Goal: Task Accomplishment & Management: Manage account settings

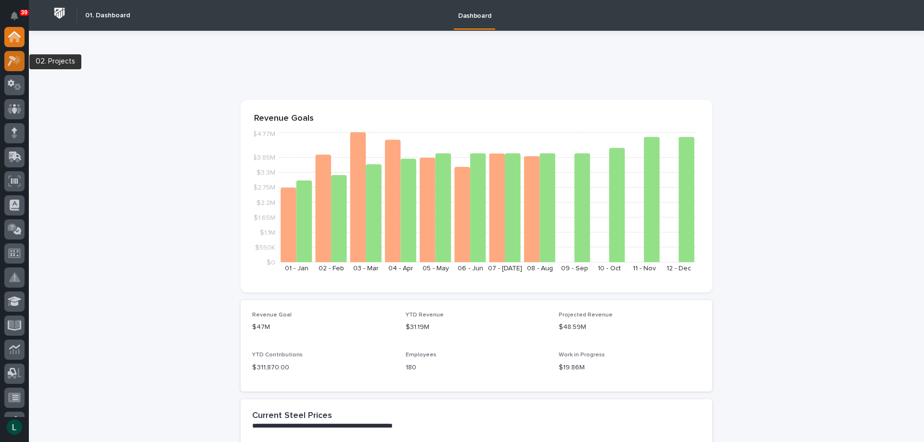
click at [19, 61] on icon at bounding box center [17, 60] width 8 height 10
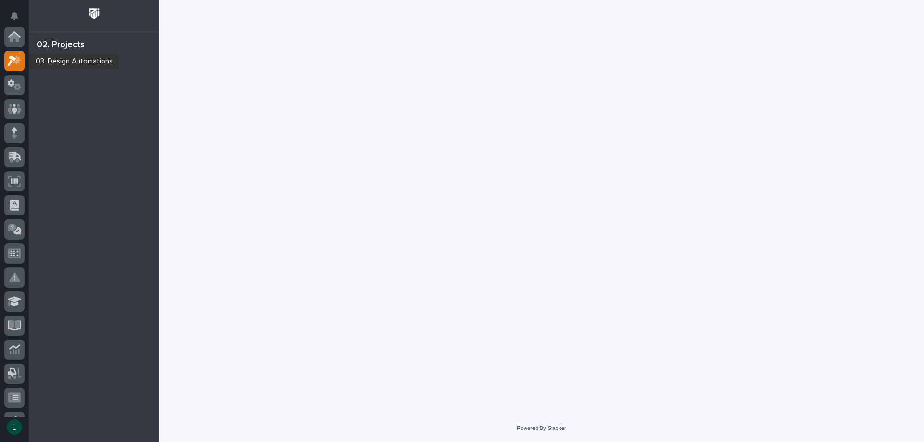
scroll to position [24, 0]
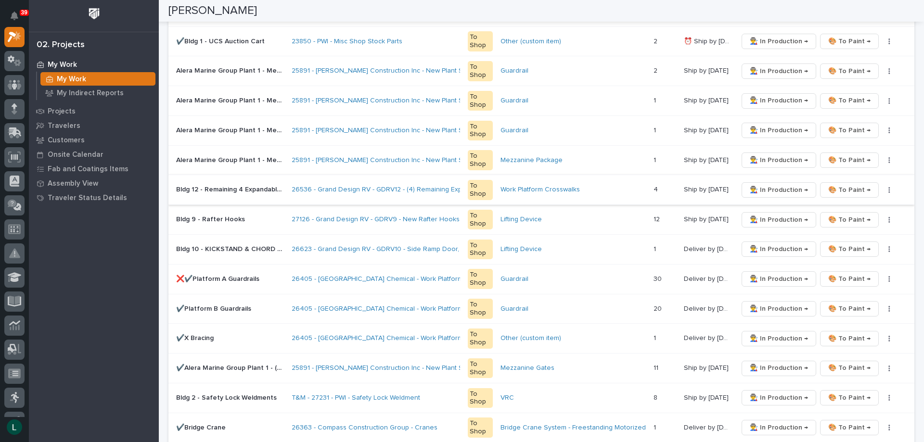
scroll to position [241, 0]
click at [845, 336] on span "🎨 To Paint →" at bounding box center [850, 337] width 42 height 12
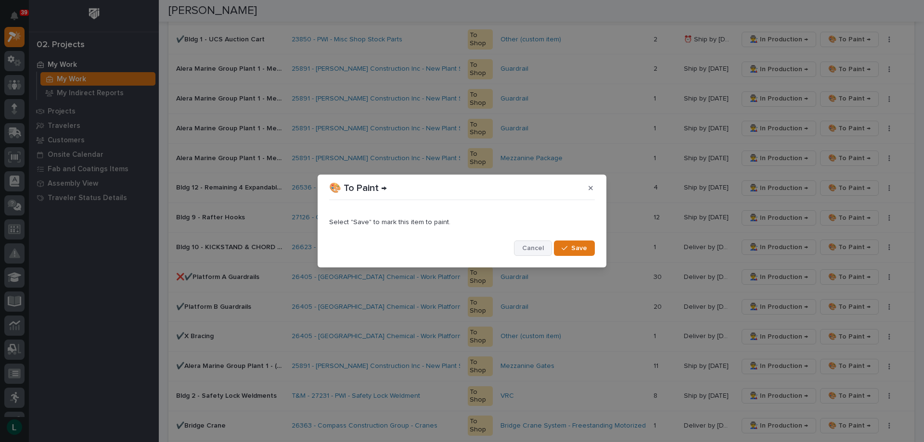
click at [536, 247] on span "Cancel" at bounding box center [533, 248] width 22 height 9
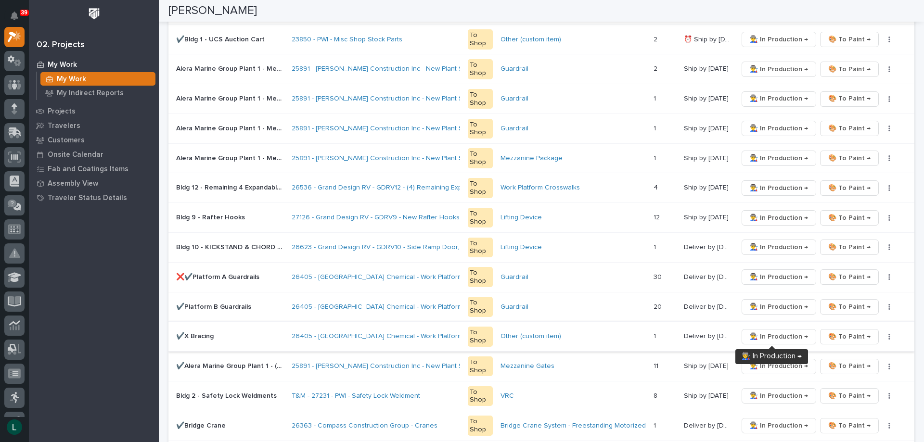
click at [769, 333] on span "👨‍🏭 In Production →" at bounding box center [779, 337] width 58 height 12
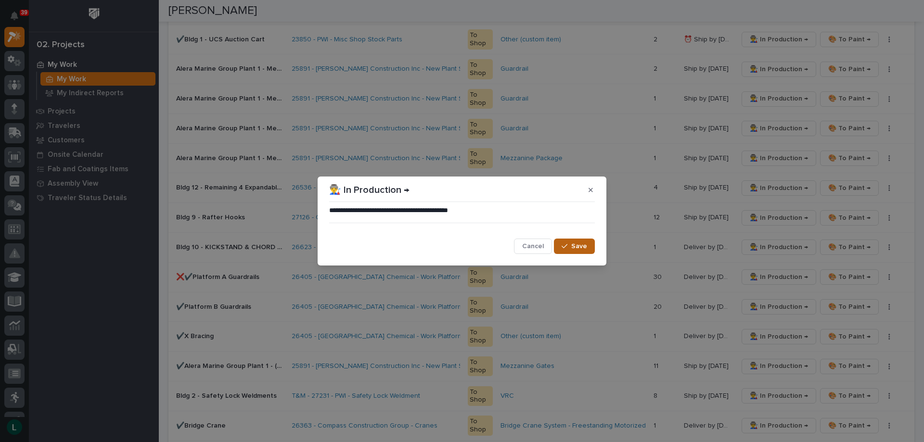
click at [573, 246] on span "Save" at bounding box center [579, 246] width 16 height 9
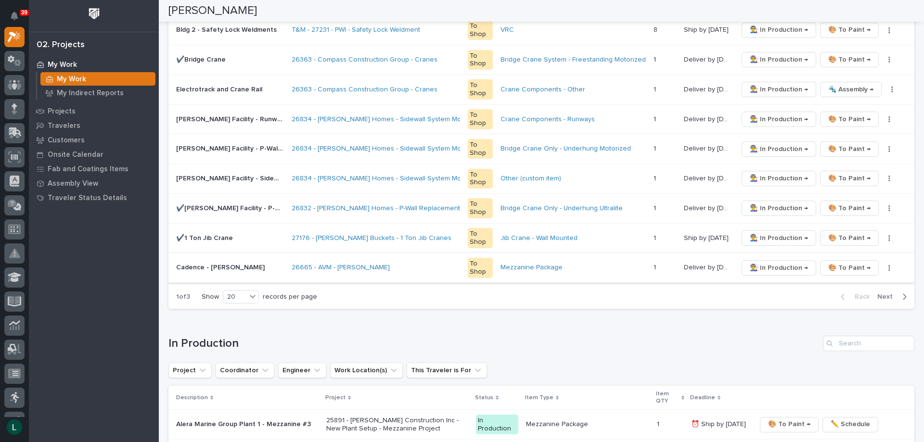
scroll to position [578, 0]
click at [244, 292] on div "20" at bounding box center [234, 297] width 23 height 10
click at [235, 328] on div "30" at bounding box center [241, 333] width 35 height 12
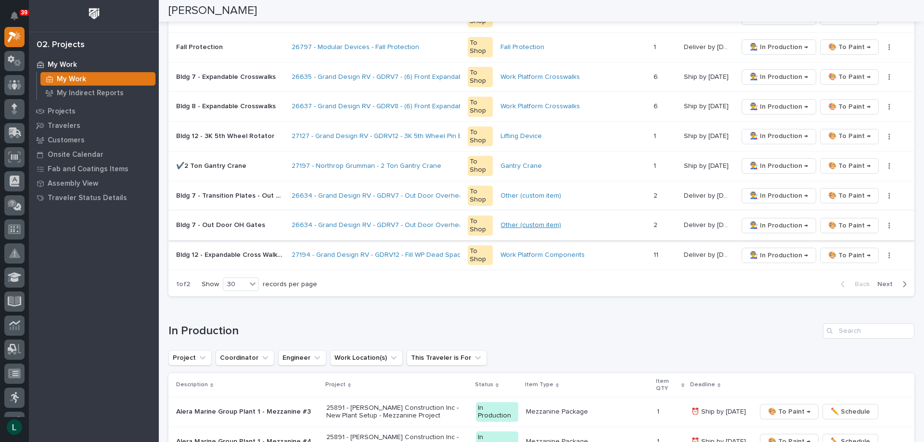
scroll to position [867, 0]
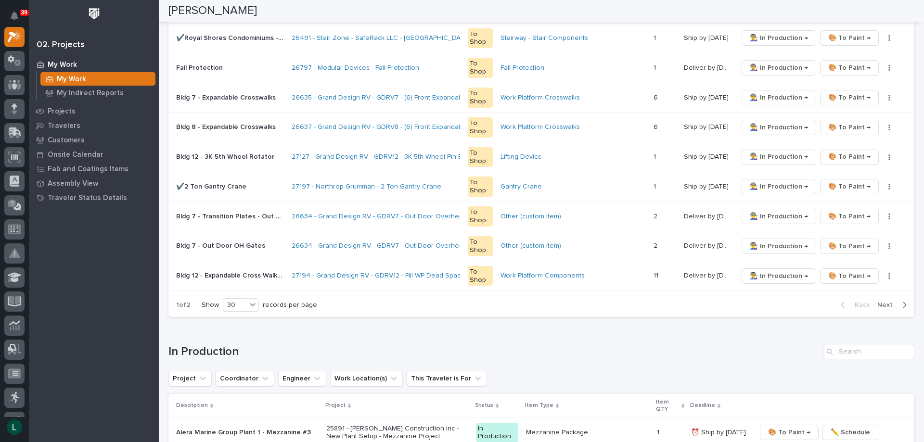
click at [903, 302] on icon "button" at bounding box center [905, 305] width 4 height 9
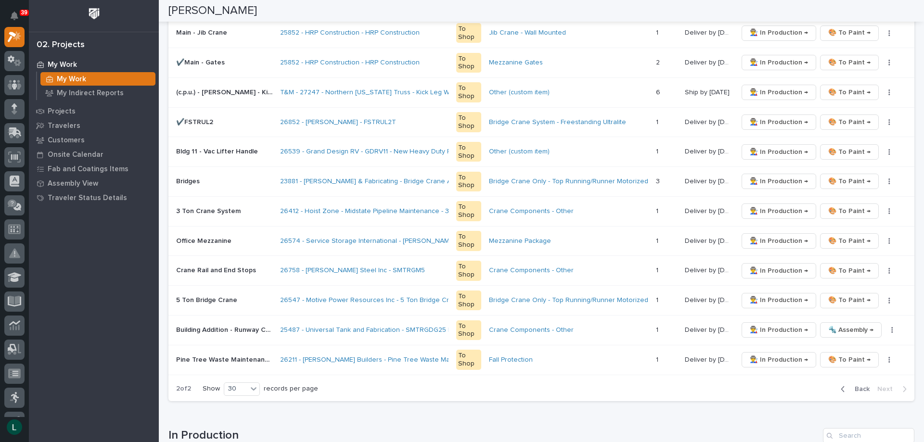
scroll to position [578, 0]
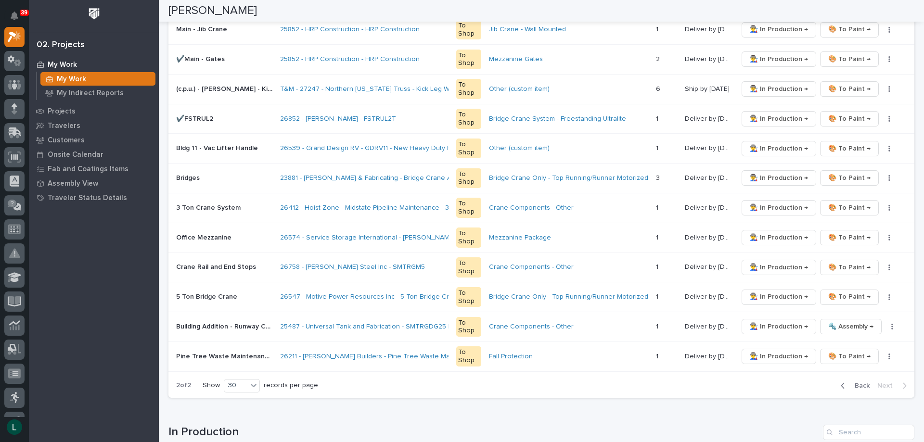
click at [841, 383] on icon "button" at bounding box center [843, 386] width 4 height 9
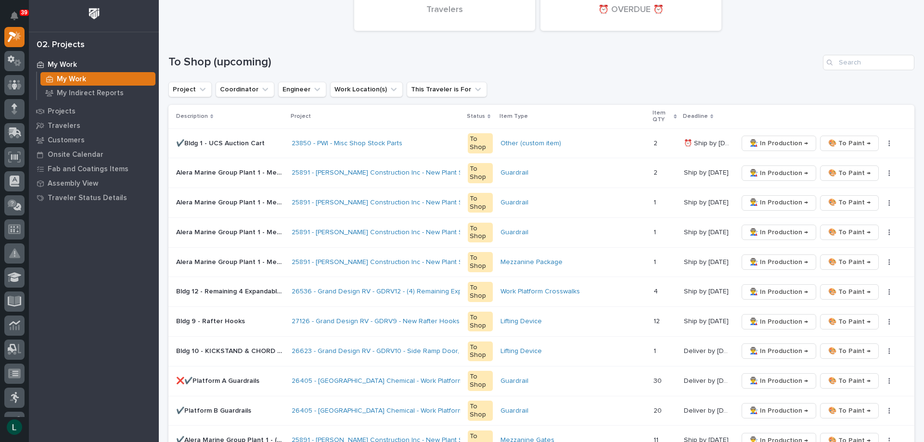
scroll to position [144, 0]
